Goal: Check status: Check status

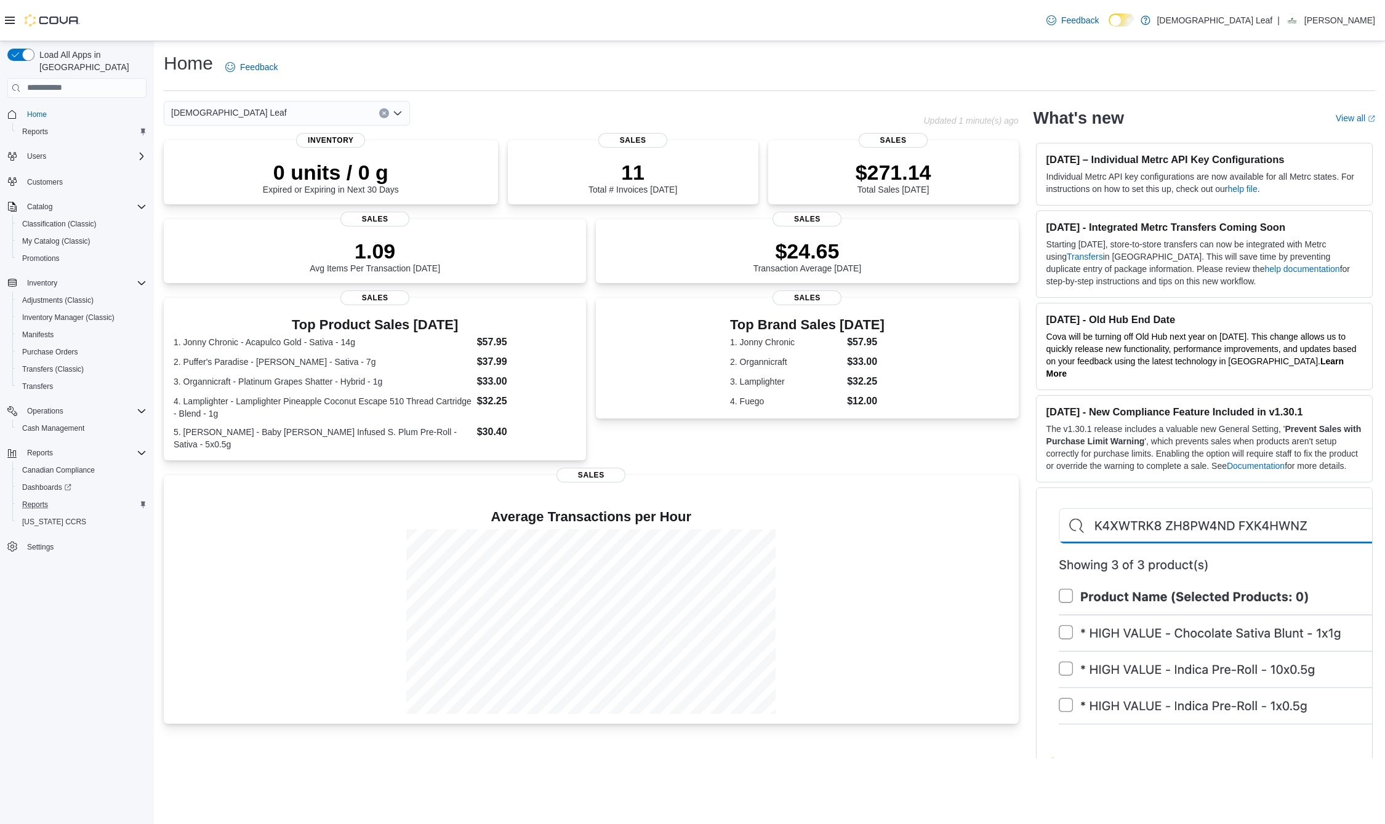
click at [55, 497] on div "Reports" at bounding box center [81, 504] width 129 height 15
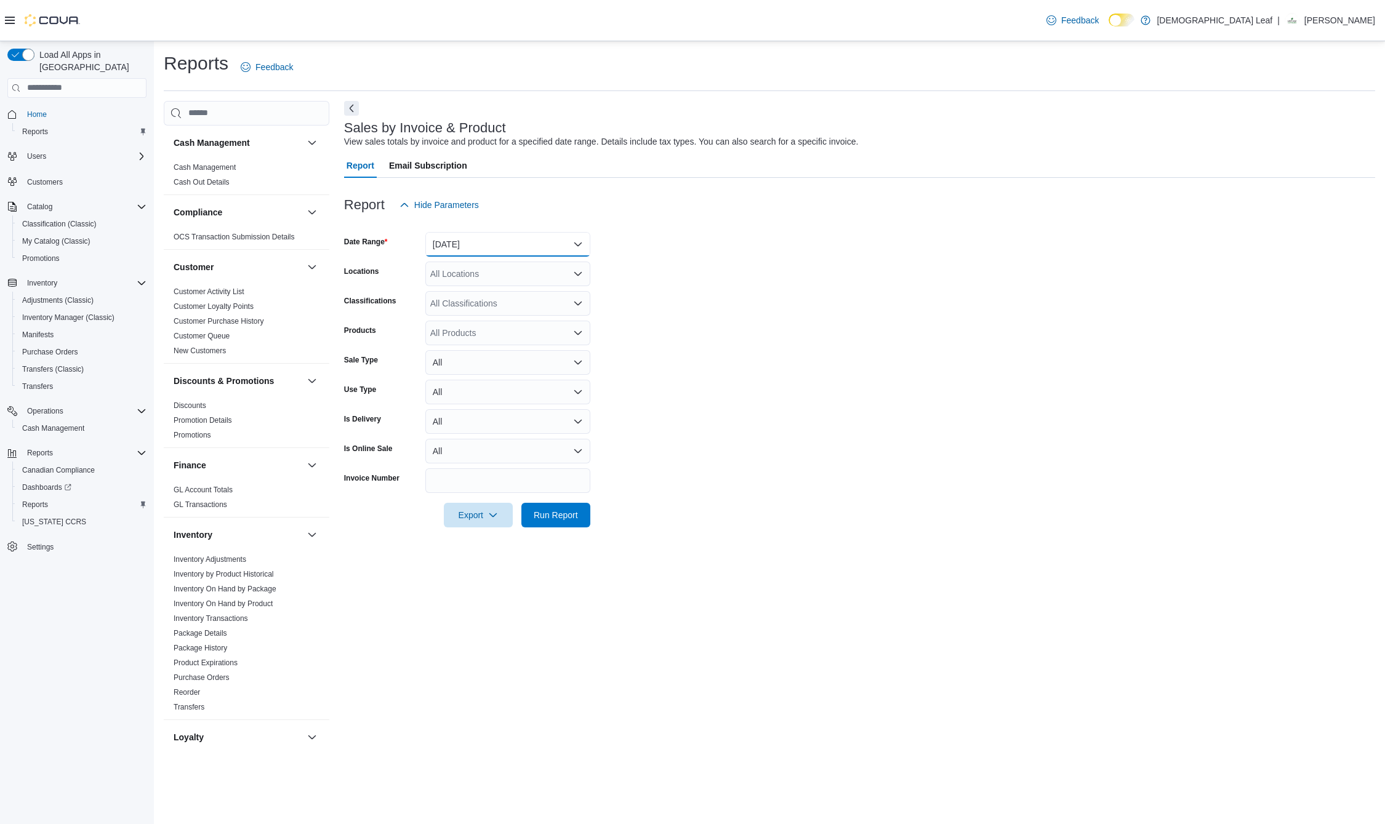
click at [513, 247] on button "[DATE]" at bounding box center [507, 244] width 165 height 25
click at [490, 294] on span "[DATE]" at bounding box center [515, 293] width 140 height 15
click at [569, 514] on span "Run Report" at bounding box center [556, 514] width 44 height 12
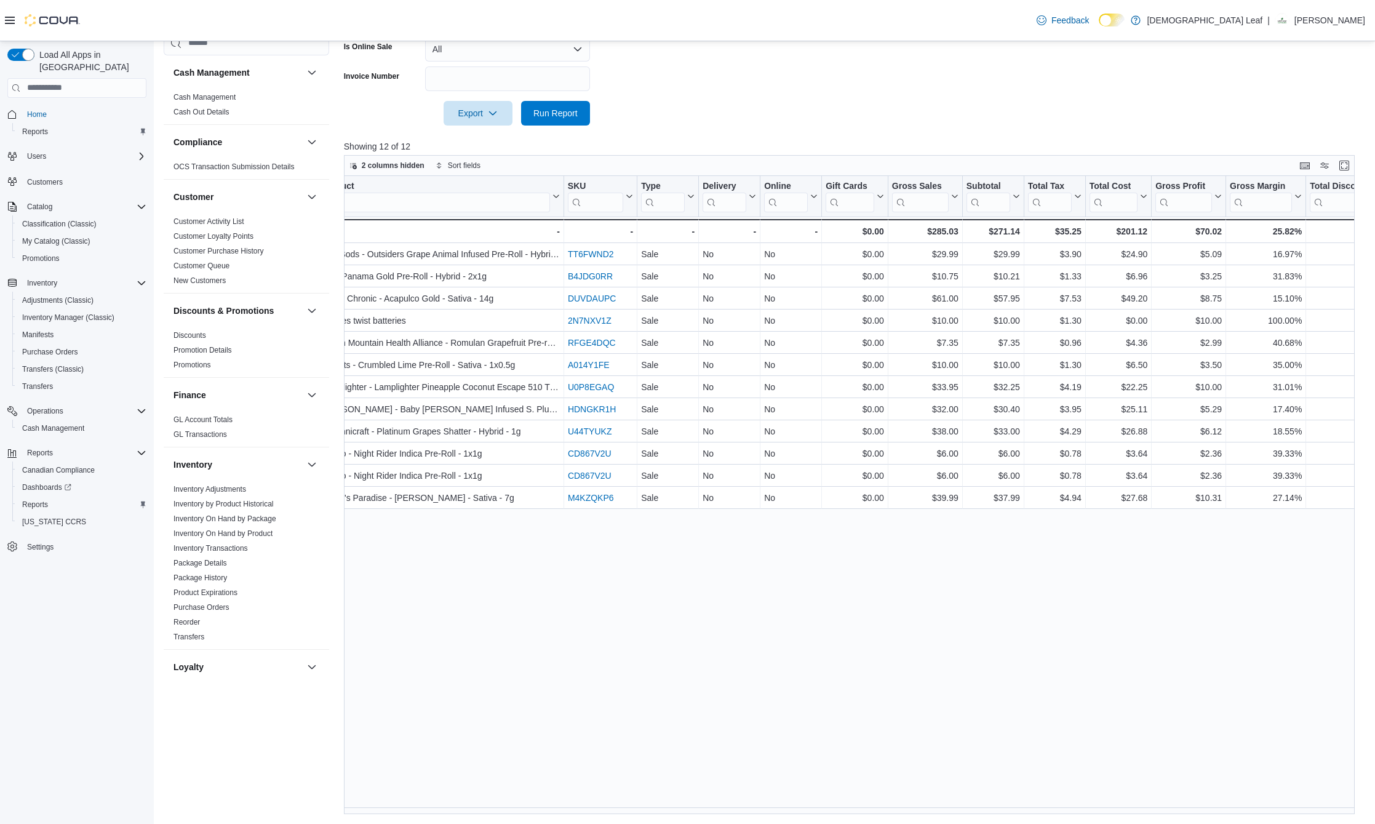
scroll to position [0, 559]
click at [566, 105] on span "Run Report" at bounding box center [556, 112] width 54 height 25
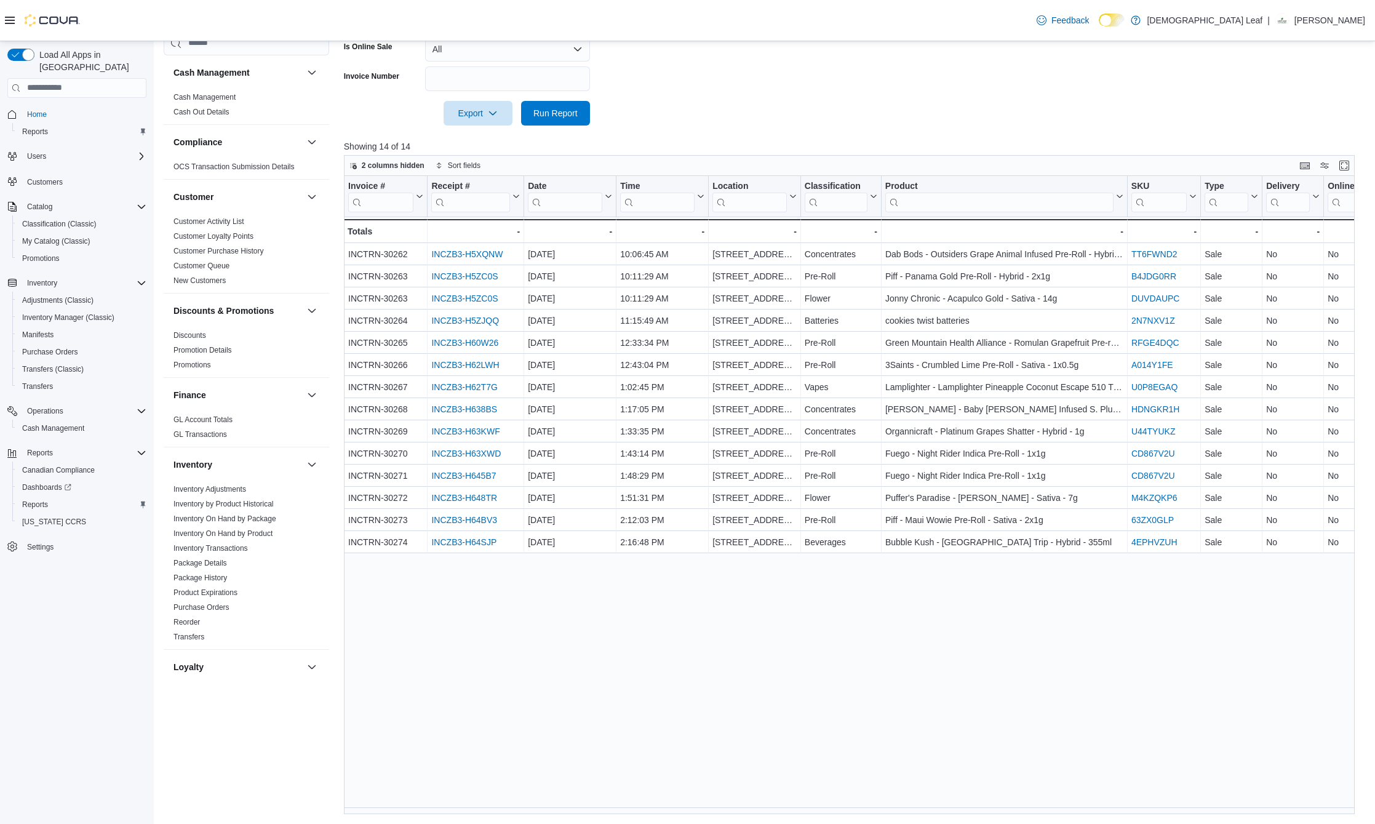
scroll to position [0, 606]
